Goal: Navigation & Orientation: Find specific page/section

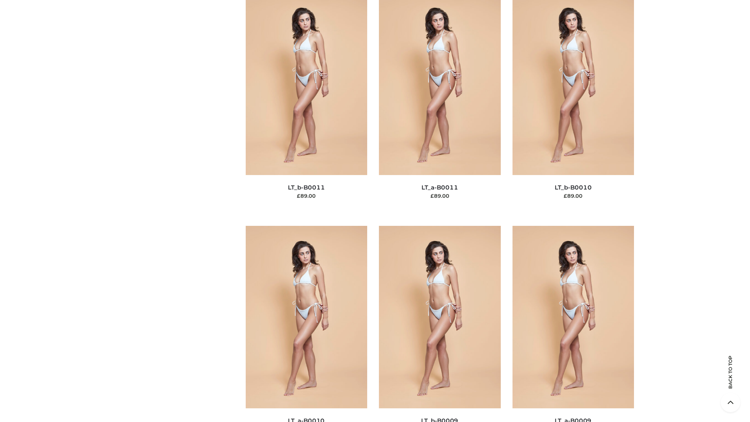
scroll to position [3507, 0]
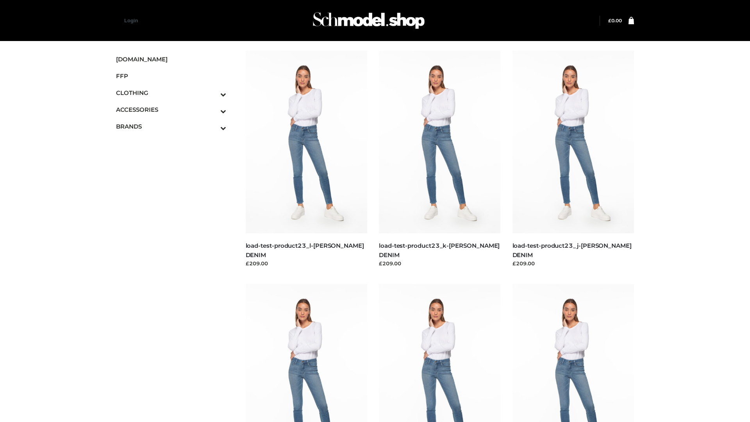
scroll to position [685, 0]
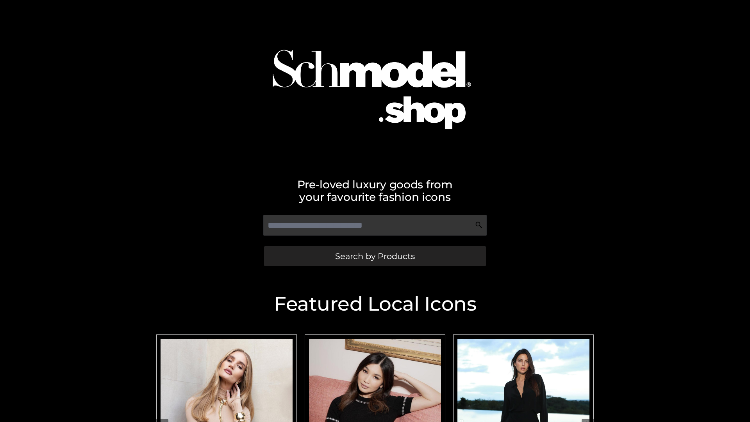
click at [375, 256] on span "Search by Products" at bounding box center [375, 256] width 80 height 8
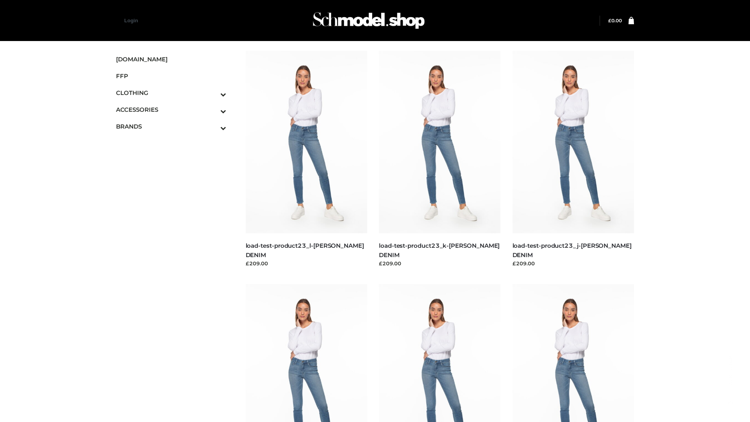
scroll to position [685, 0]
